Goal: Answer question/provide support: Share knowledge or assist other users

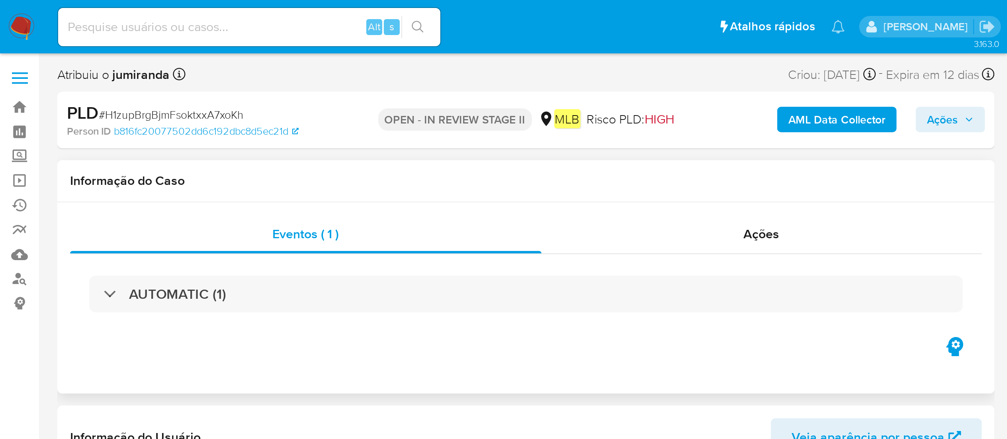
scroll to position [432, 0]
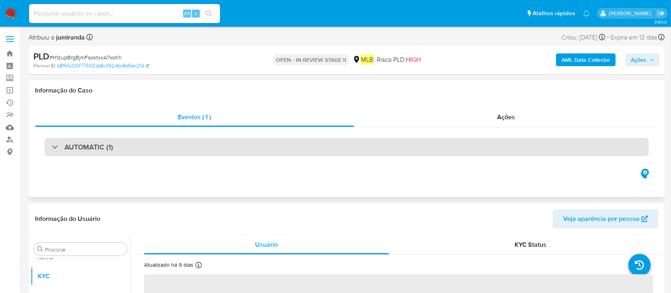
select select "10"
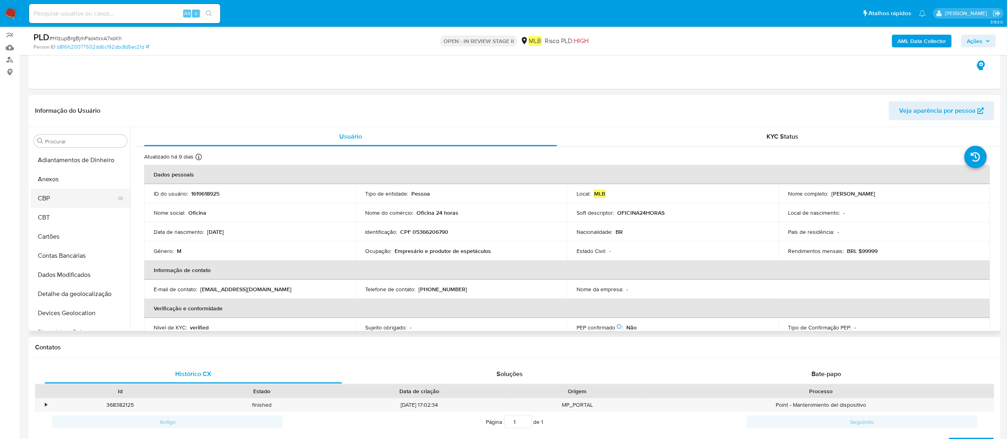
scroll to position [159, 0]
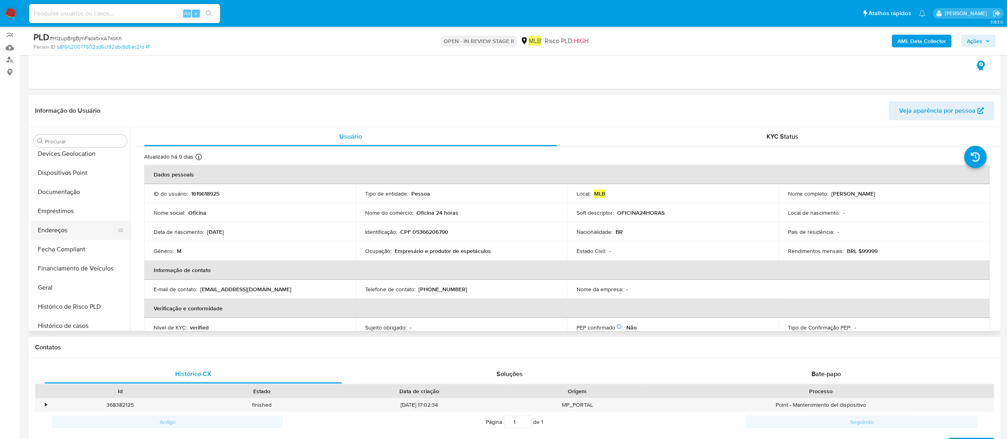
click at [66, 219] on button "Endereços" at bounding box center [77, 230] width 93 height 19
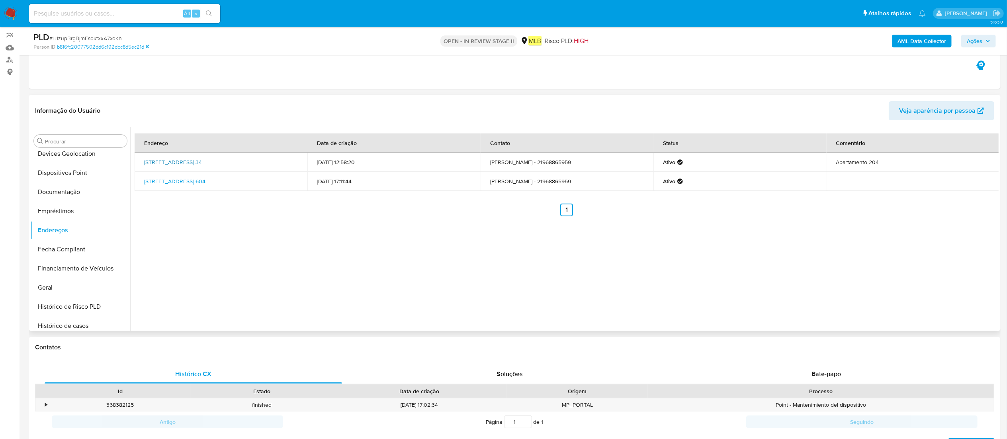
drag, startPoint x: 141, startPoint y: 153, endPoint x: 167, endPoint y: 165, distance: 29.2
click at [167, 165] on td "Rua Visconde De Ouro Preto 34, Rio De Janeiro, Rio De Janeiro, 22250180, Brasil…" at bounding box center [221, 162] width 173 height 19
drag, startPoint x: 139, startPoint y: 158, endPoint x: 163, endPoint y: 165, distance: 24.6
click at [163, 165] on td "Rua Visconde De Ouro Preto 34, Rio De Janeiro, Rio De Janeiro, 22250180, Brasil…" at bounding box center [221, 162] width 173 height 19
copy link "Rua Visconde De Ouro Preto 34, Rio De Janeiro, Rio De Janeiro,"
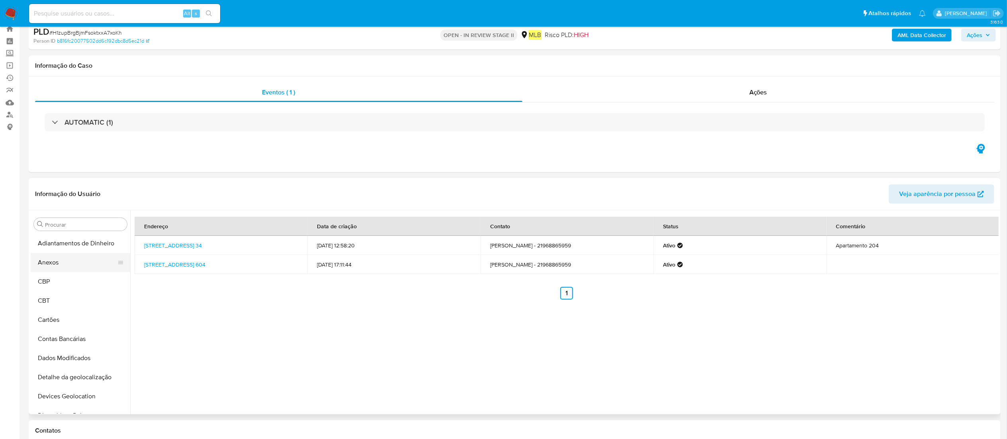
scroll to position [0, 0]
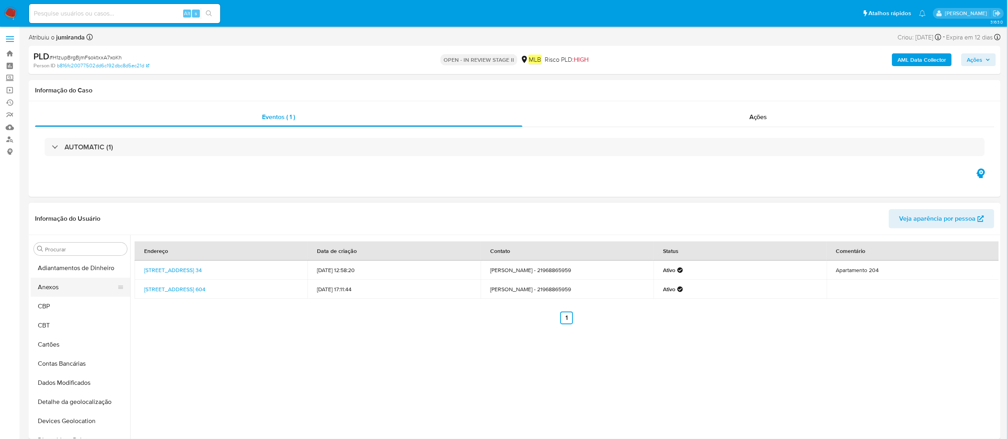
click at [77, 219] on button "Anexos" at bounding box center [77, 287] width 93 height 19
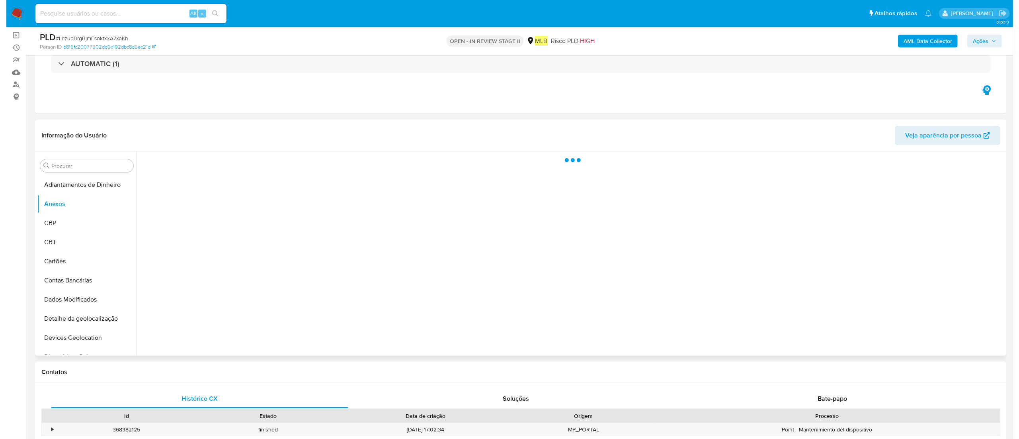
scroll to position [80, 0]
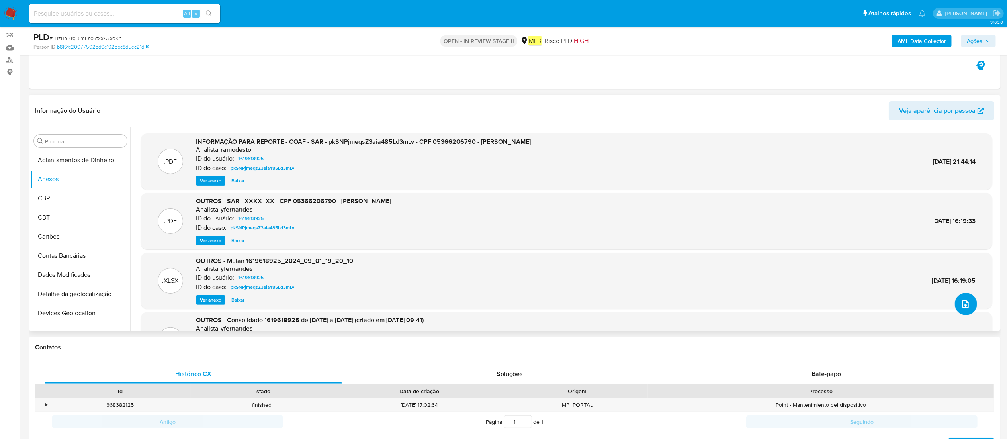
click at [509, 219] on button "upload-file" at bounding box center [966, 304] width 22 height 22
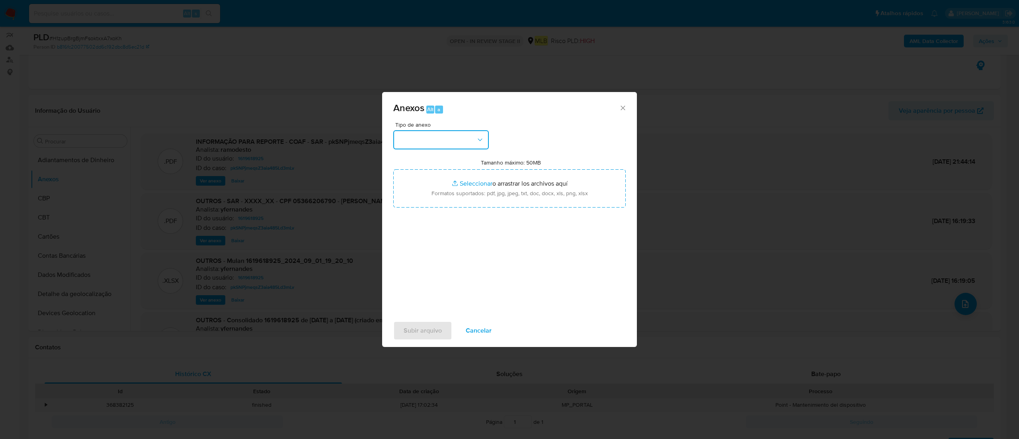
click at [435, 135] on button "button" at bounding box center [441, 139] width 96 height 19
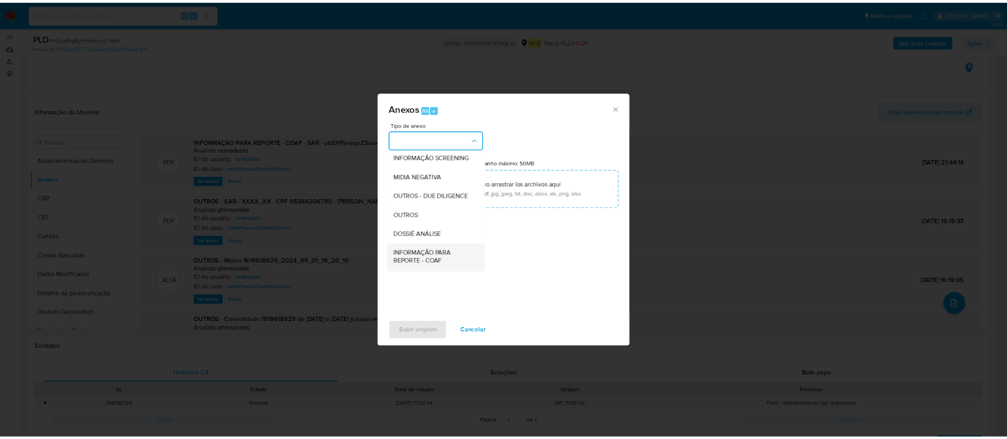
scroll to position [123, 0]
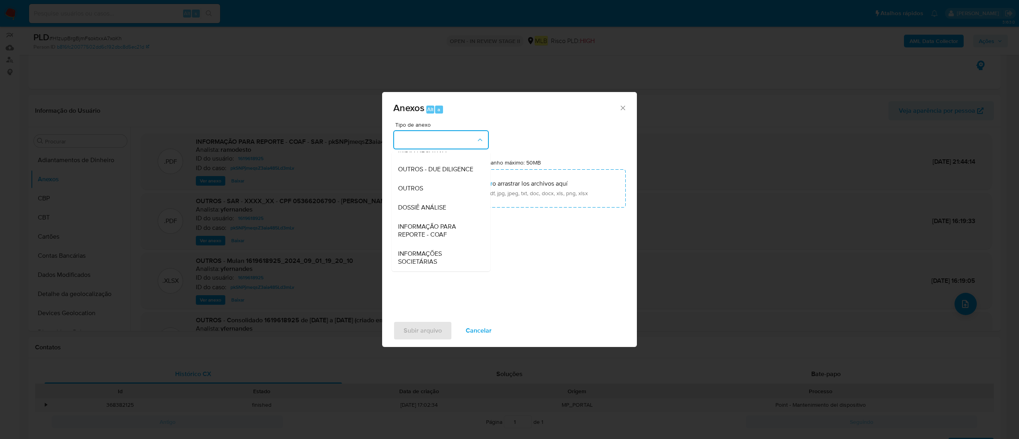
drag, startPoint x: 428, startPoint y: 208, endPoint x: 537, endPoint y: 159, distance: 119.4
click at [429, 207] on span "DOSSIÊ ANÁLISE" at bounding box center [422, 207] width 48 height 8
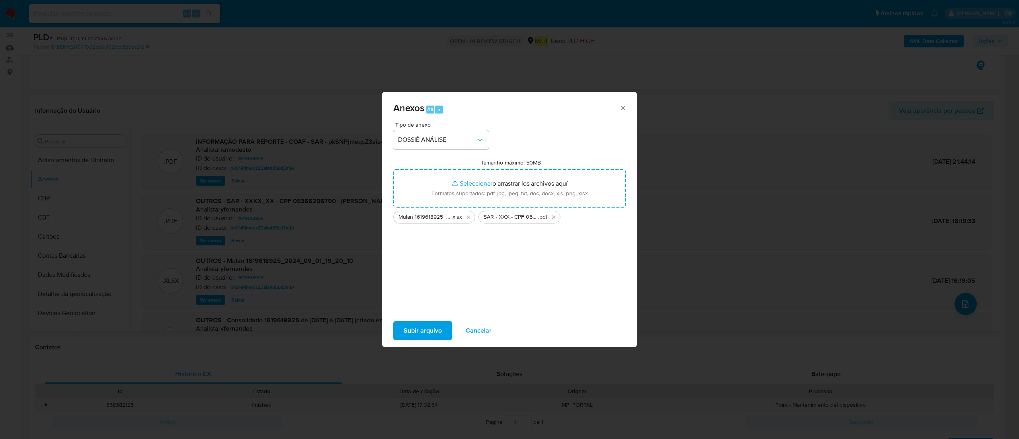
click at [429, 219] on span "Subir arquivo" at bounding box center [423, 331] width 38 height 18
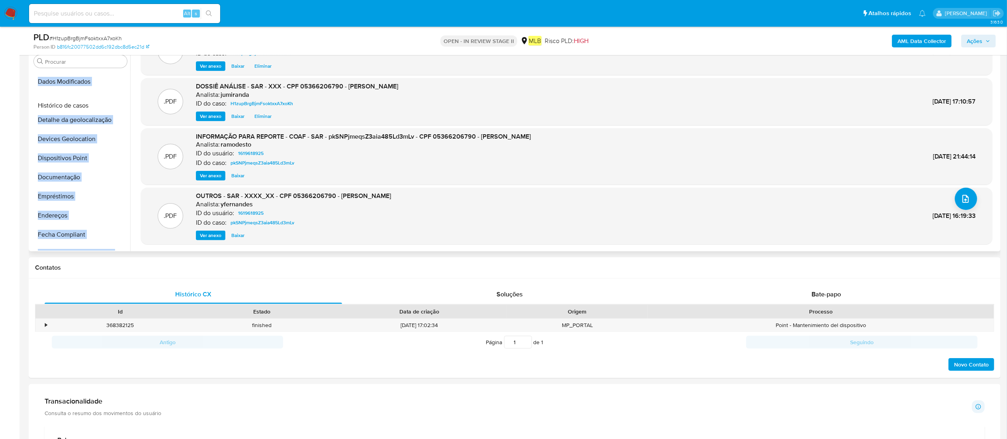
scroll to position [0, 0]
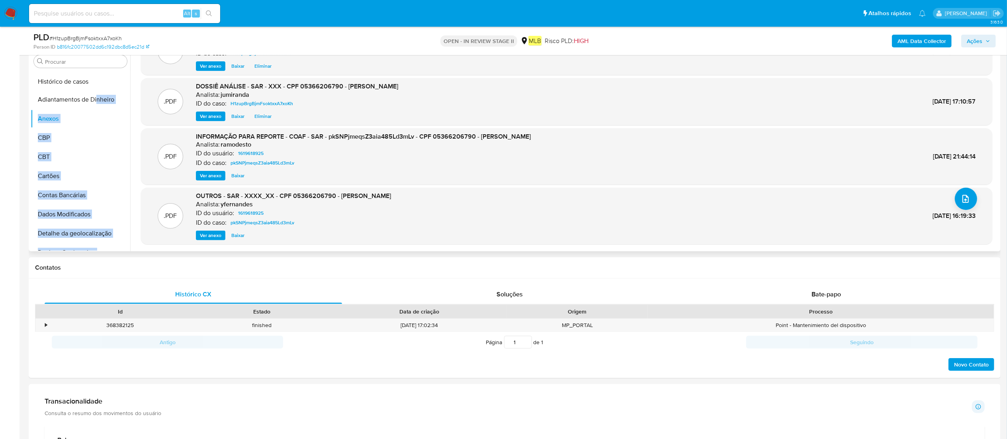
drag, startPoint x: 116, startPoint y: 130, endPoint x: 97, endPoint y: 78, distance: 55.2
click at [97, 78] on ul "Adiantamentos de Dinheiro Anexos CBP CBT Cartões Contas Bancárias Dados Modific…" at bounding box center [81, 161] width 100 height 180
click at [117, 116] on icon at bounding box center [120, 118] width 6 height 6
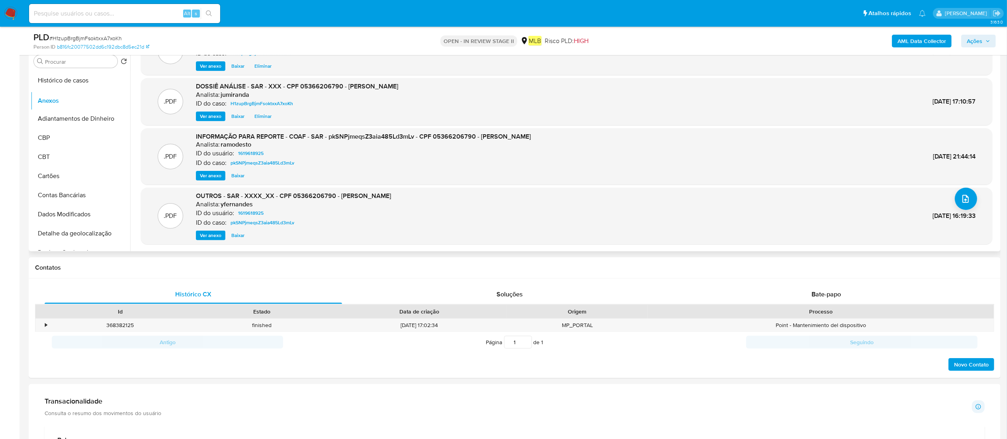
drag, startPoint x: 117, startPoint y: 116, endPoint x: 114, endPoint y: 98, distance: 18.6
click at [114, 98] on ul "Histórico de casos Adiantamentos de Dinheiro Anexos CBP CBT Cartões Contas Banc…" at bounding box center [81, 161] width 100 height 180
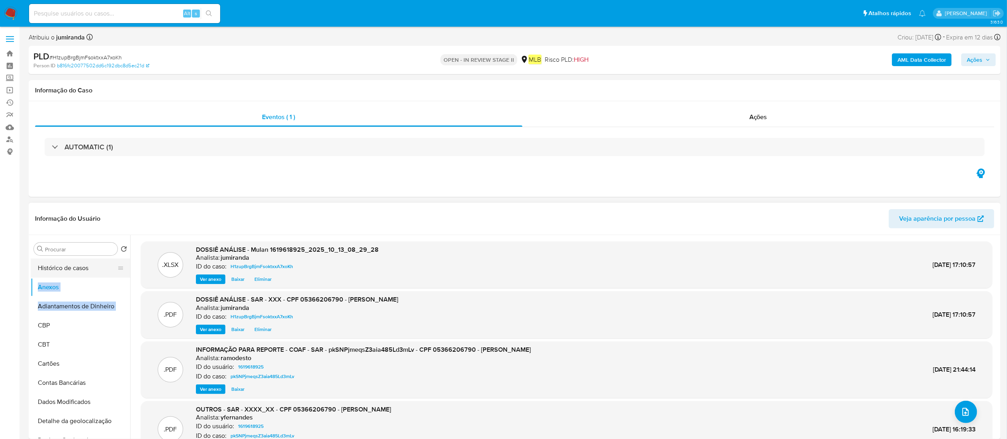
click at [75, 219] on button "Histórico de casos" at bounding box center [77, 267] width 93 height 19
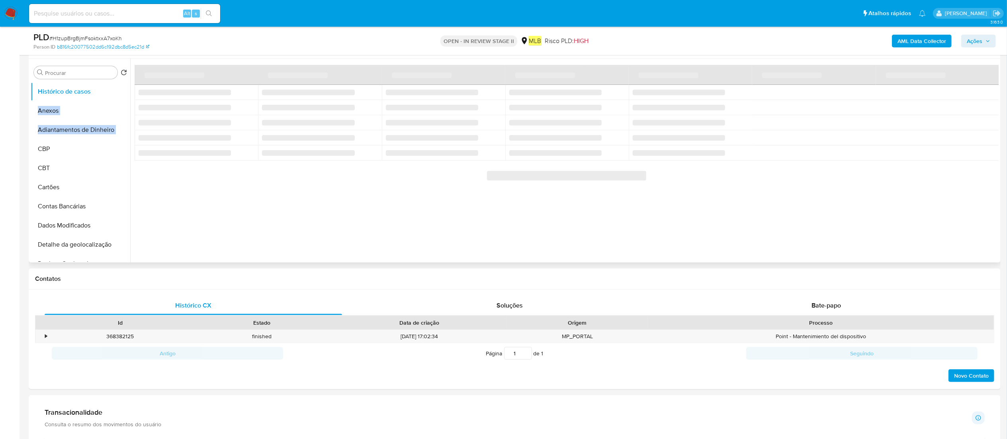
scroll to position [80, 0]
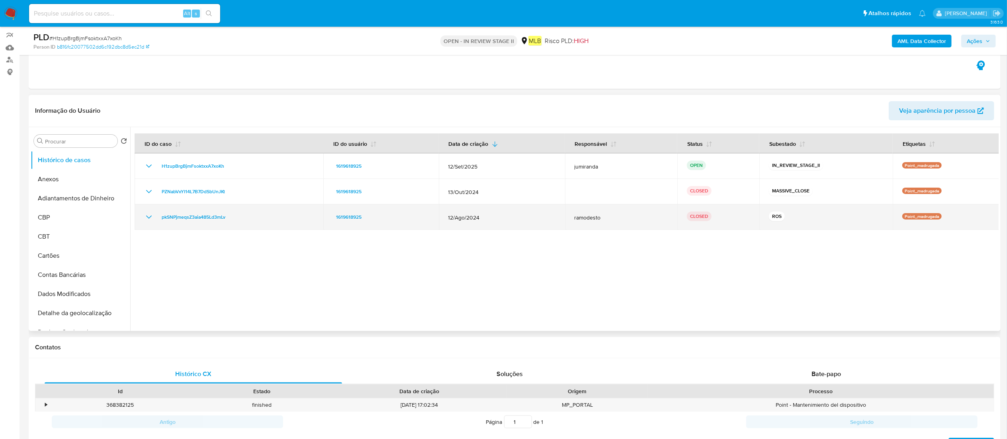
click at [188, 219] on td "pkSNPjmeqsZ3aia485Ld3mLv" at bounding box center [229, 216] width 189 height 25
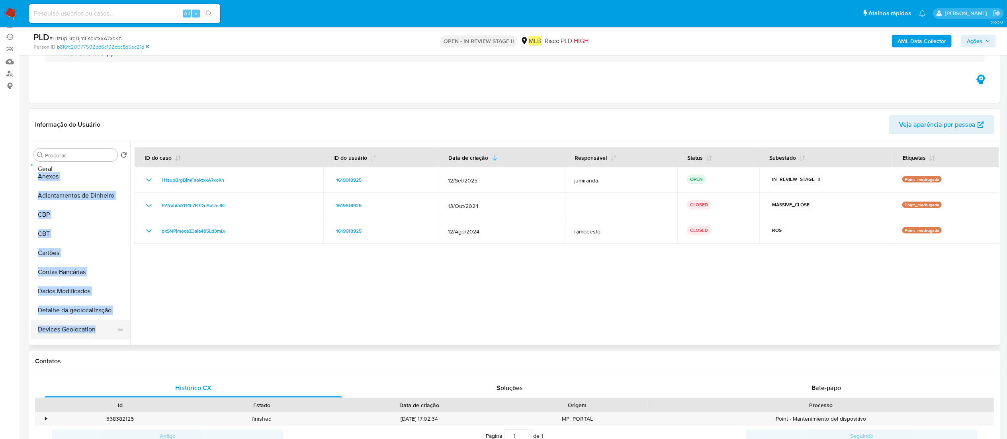
scroll to position [0, 0]
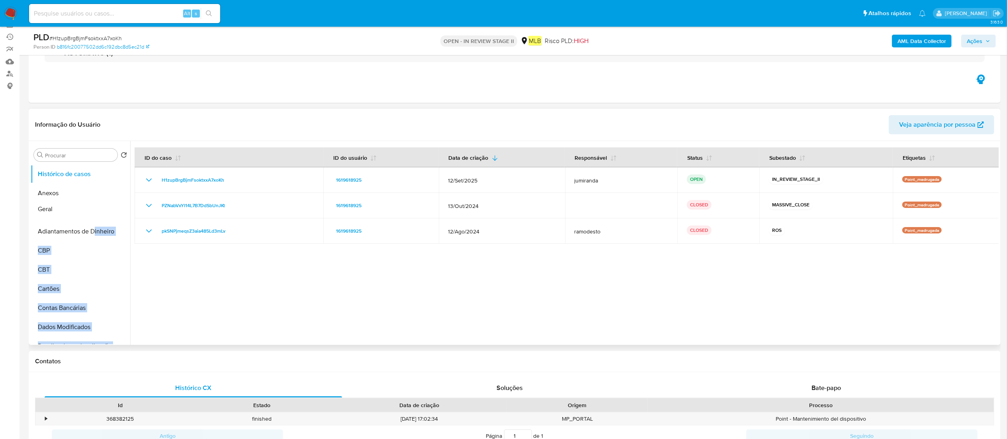
drag, startPoint x: 117, startPoint y: 240, endPoint x: 94, endPoint y: 208, distance: 39.3
click at [94, 208] on ul "Histórico de casos Anexos Adiantamentos de Dinheiro CBP CBT Cartões Contas Banc…" at bounding box center [81, 254] width 100 height 180
drag, startPoint x: 117, startPoint y: 294, endPoint x: 83, endPoint y: 226, distance: 75.9
click at [83, 219] on ul "Histórico de casos Anexos Geral Adiantamentos de Dinheiro CBP CBT Cartões Conta…" at bounding box center [81, 254] width 100 height 180
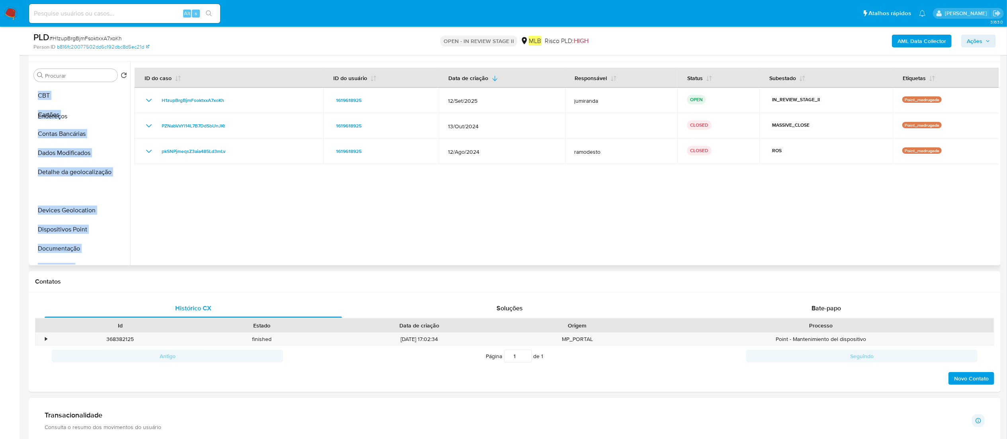
scroll to position [34, 0]
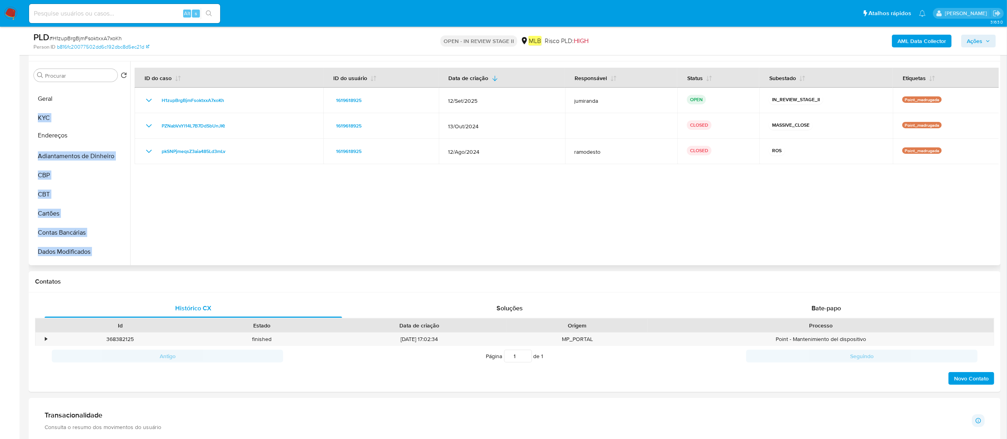
click at [120, 134] on ul "Histórico de casos Anexos Geral KYC Adiantamentos de Dinheiro CBP CBT Cartões C…" at bounding box center [81, 175] width 100 height 180
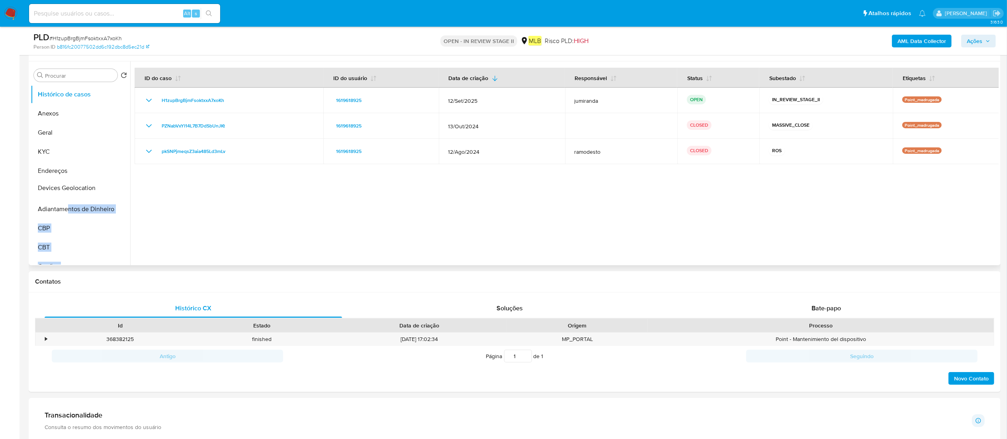
drag, startPoint x: 118, startPoint y: 133, endPoint x: 66, endPoint y: 191, distance: 77.5
click at [66, 191] on ul "Histórico de casos Anexos Geral KYC Endereços Adiantamentos de Dinheiro CBP CBT…" at bounding box center [81, 175] width 100 height 180
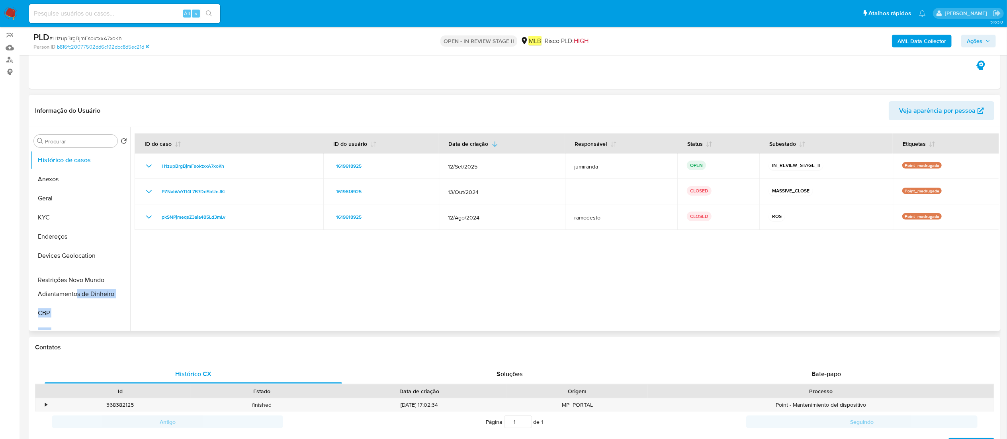
drag, startPoint x: 118, startPoint y: 282, endPoint x: 77, endPoint y: 280, distance: 41.1
click at [77, 219] on ul "Histórico de casos Anexos Geral KYC Endereços Devices Geolocation Adiantamentos…" at bounding box center [81, 241] width 100 height 180
click at [92, 219] on ul "Histórico de casos Anexos Geral KYC Endereços Devices Geolocation Restrições No…" at bounding box center [81, 241] width 100 height 180
click at [509, 45] on span "Ações" at bounding box center [975, 41] width 16 height 13
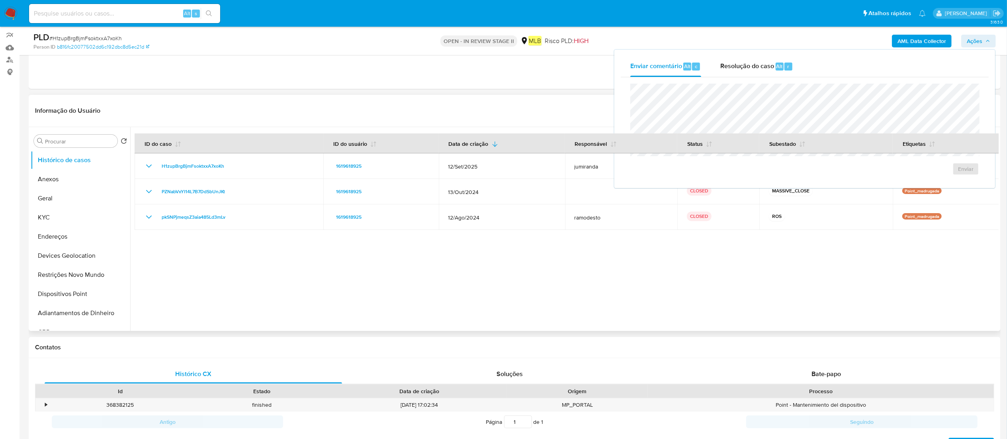
click at [509, 219] on div at bounding box center [564, 229] width 868 height 204
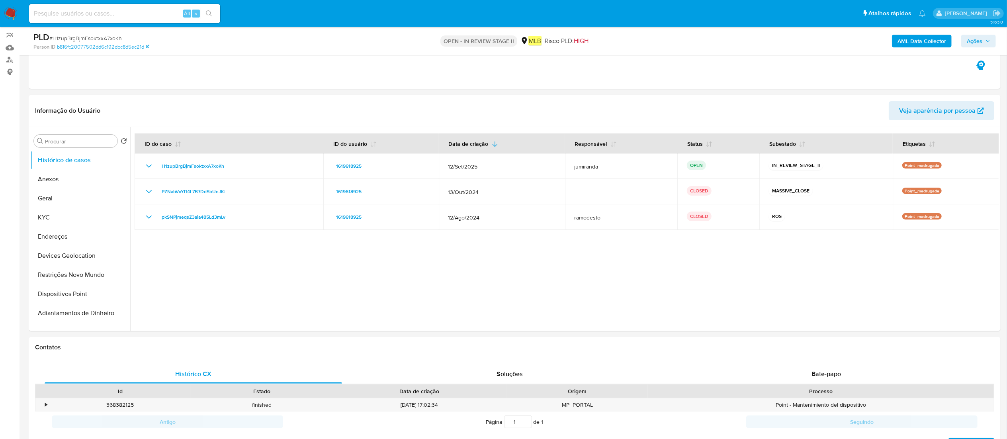
click at [509, 41] on span "Ações" at bounding box center [975, 41] width 16 height 13
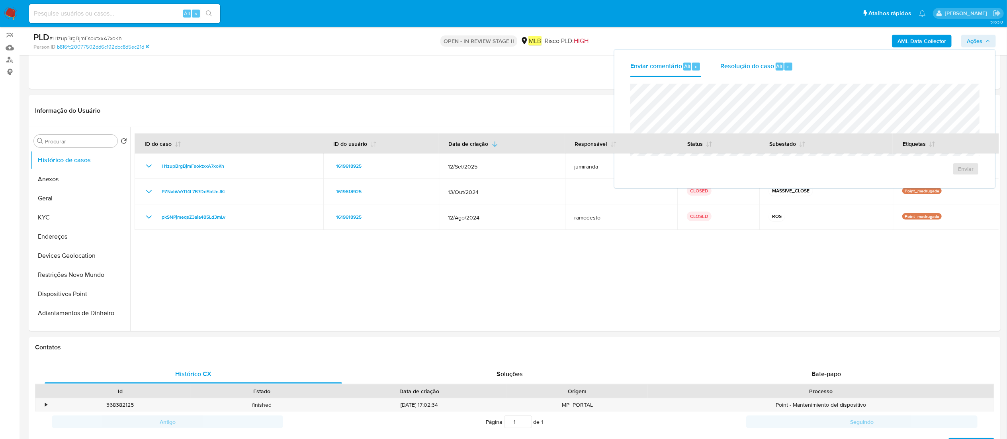
click at [509, 64] on span "Resolução do caso" at bounding box center [747, 65] width 54 height 9
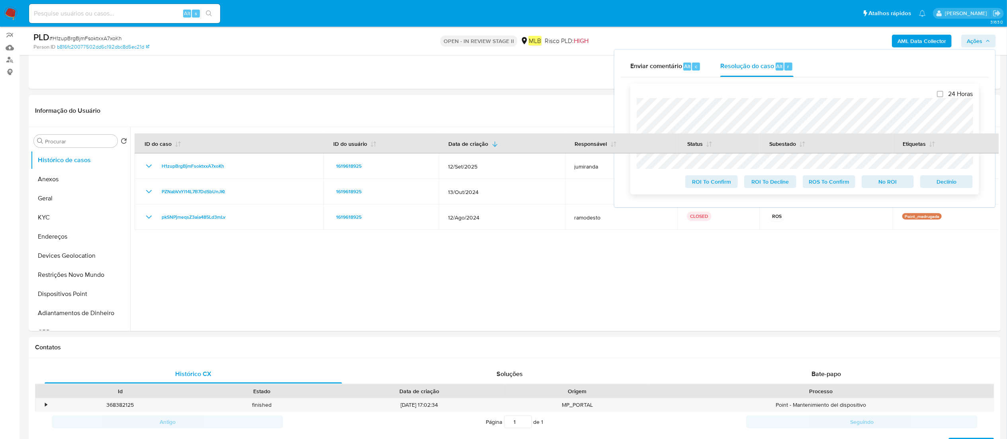
click at [509, 186] on span "ROS To Confirm" at bounding box center [828, 181] width 41 height 11
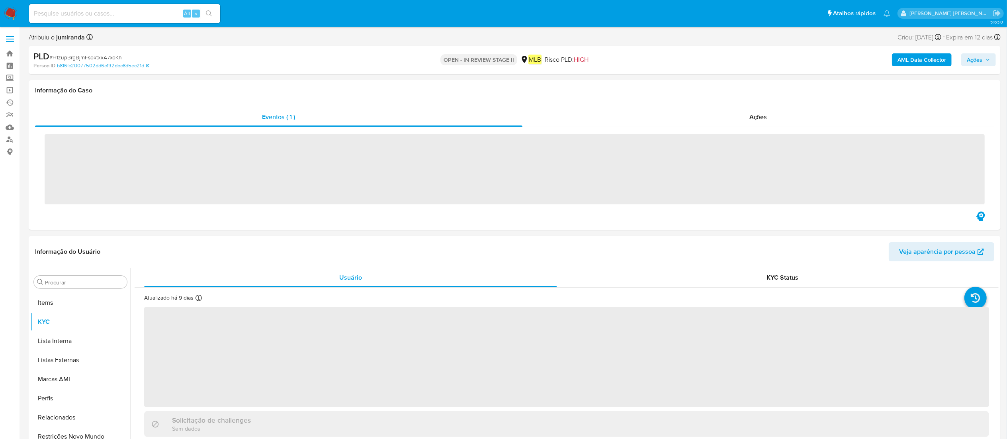
scroll to position [432, 0]
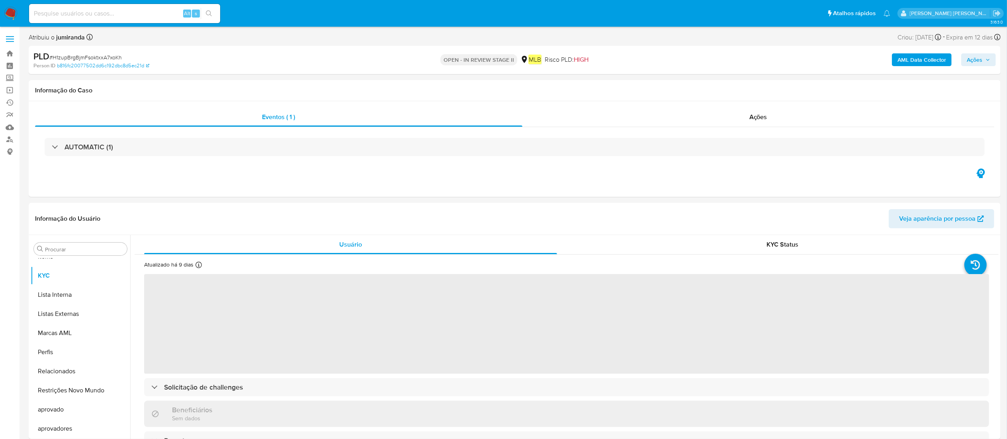
select select "10"
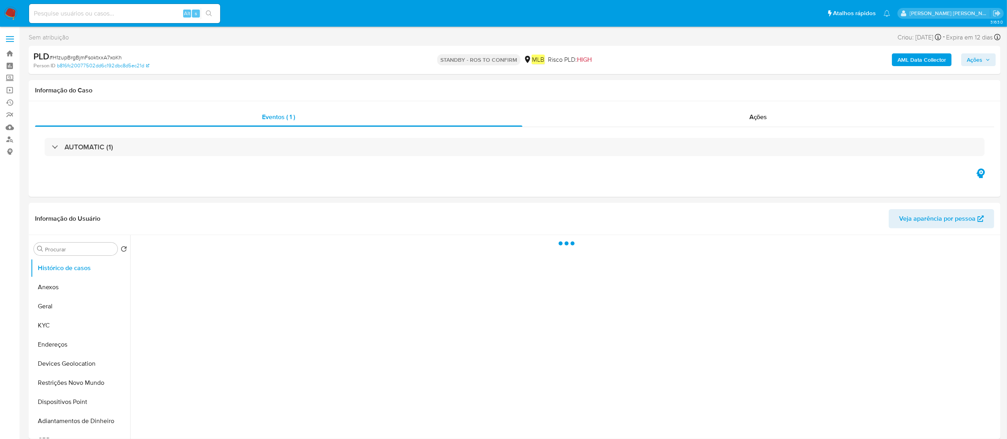
select select "10"
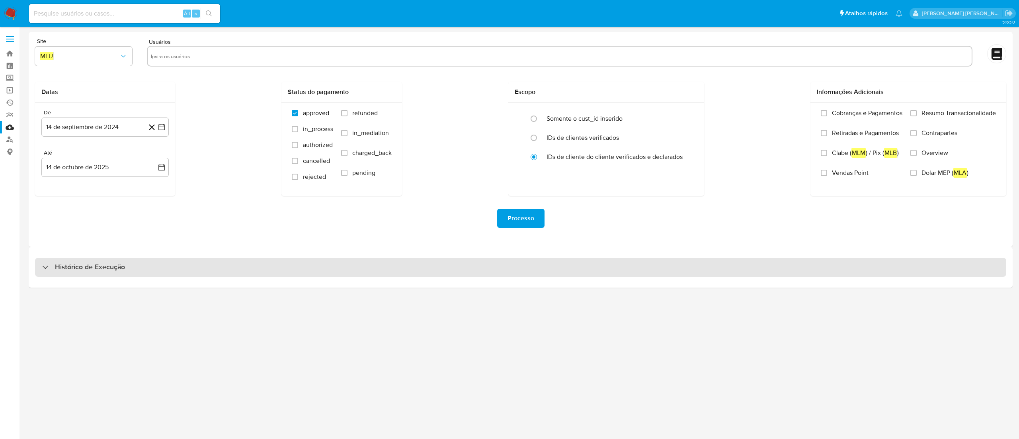
click at [275, 260] on div "Histórico de Execução" at bounding box center [521, 267] width 972 height 19
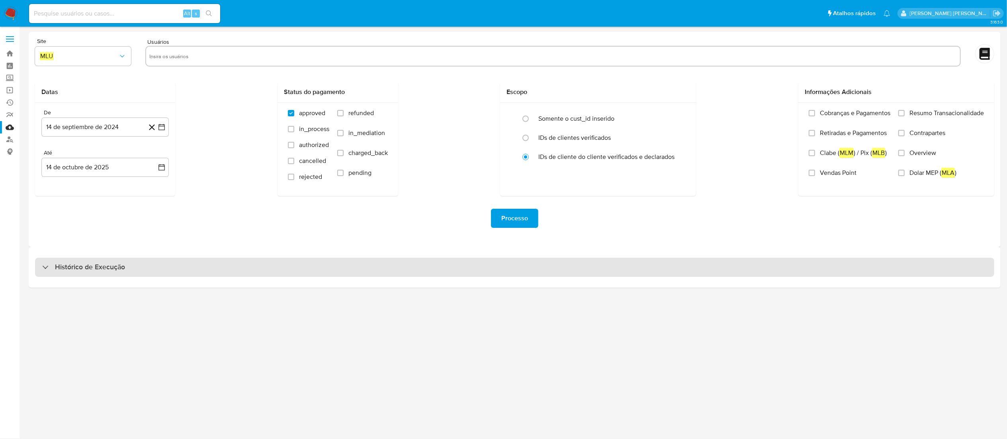
select select "10"
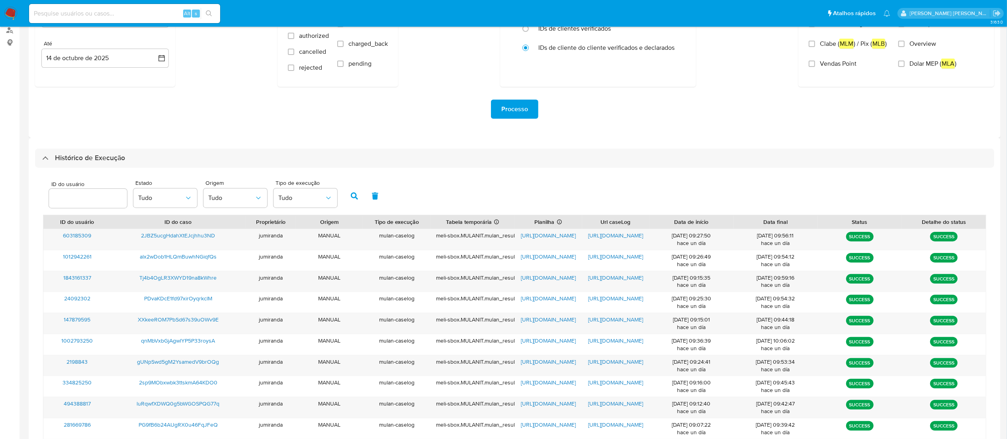
scroll to position [184, 0]
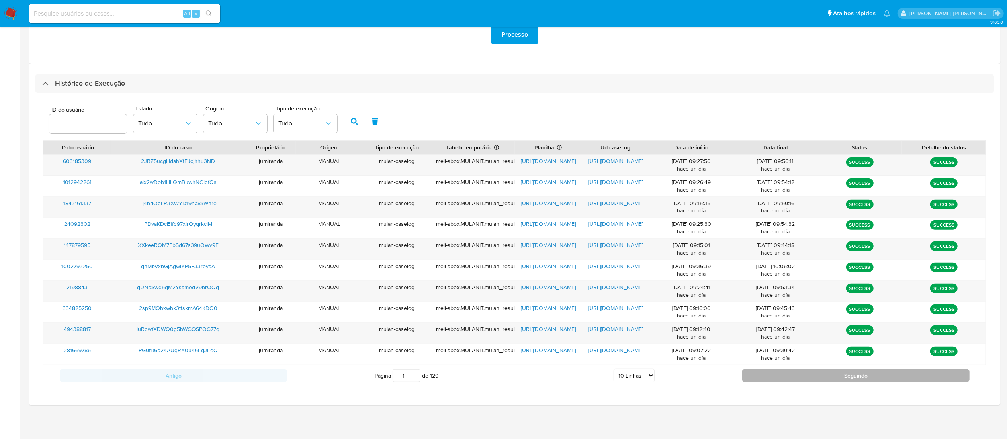
click at [813, 376] on button "Seguindo" at bounding box center [855, 375] width 227 height 13
type input "2"
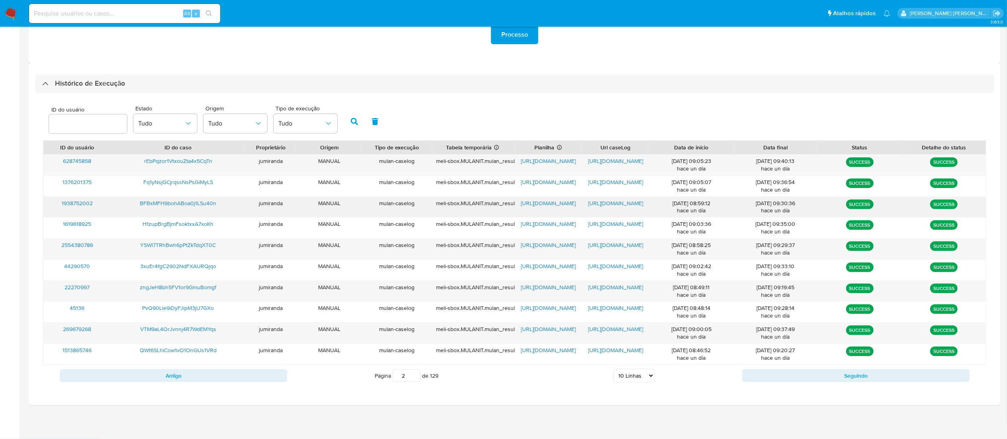
click at [546, 199] on span "https://docs.google.com/spreadsheets/d/1420eXrVBR2UmK-w2syFLyvchTWNy16Pr-zWt1Ht…" at bounding box center [548, 203] width 55 height 8
click at [613, 201] on span "https://docs.google.com/document/d/1d4G4NmXMsSzHjwK6f8MOLzJfZ7cQjTWNcFIiu0IyHqg…" at bounding box center [615, 203] width 55 height 8
click at [151, 198] on div "BFBxMFH9bohABoa0j1LSu40n" at bounding box center [178, 207] width 135 height 21
click at [181, 200] on span "BFBxMFH9bohABoa0j1LSu40n" at bounding box center [178, 203] width 76 height 8
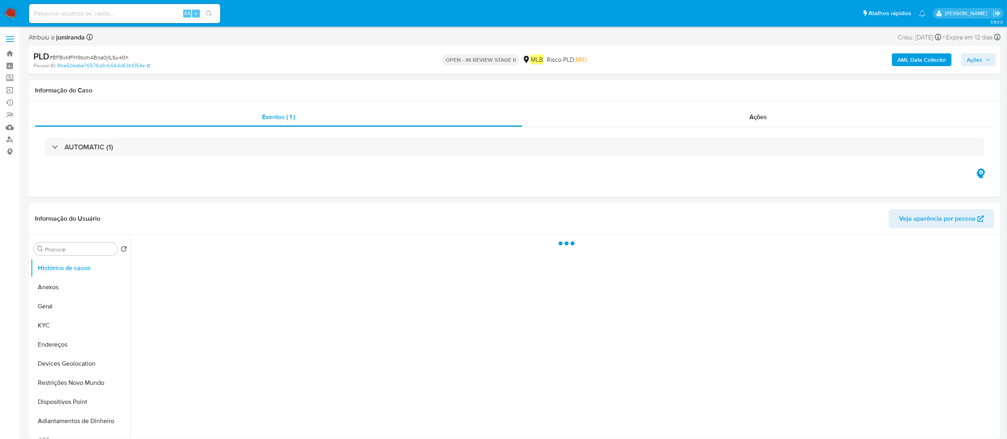
select select "10"
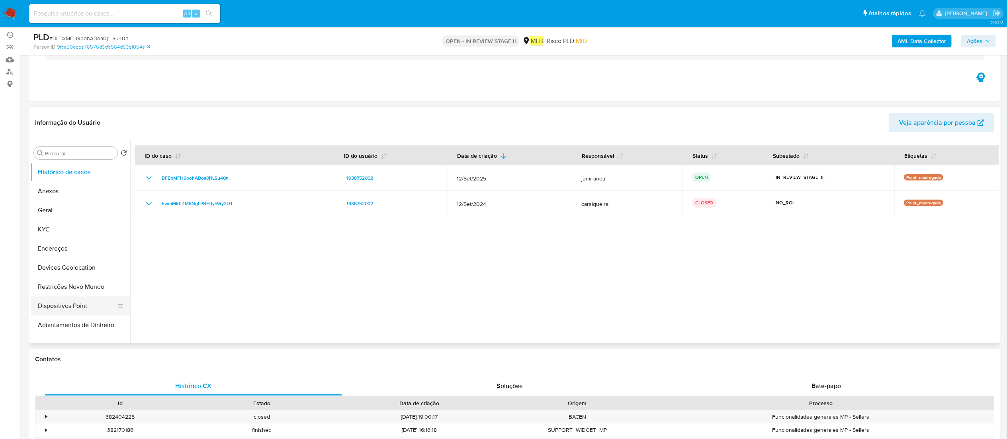
scroll to position [80, 0]
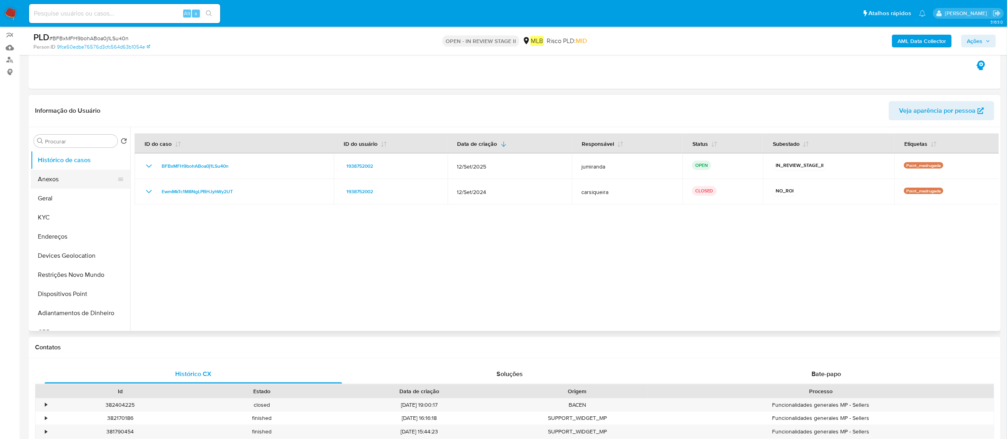
click at [55, 175] on button "Anexos" at bounding box center [77, 179] width 93 height 19
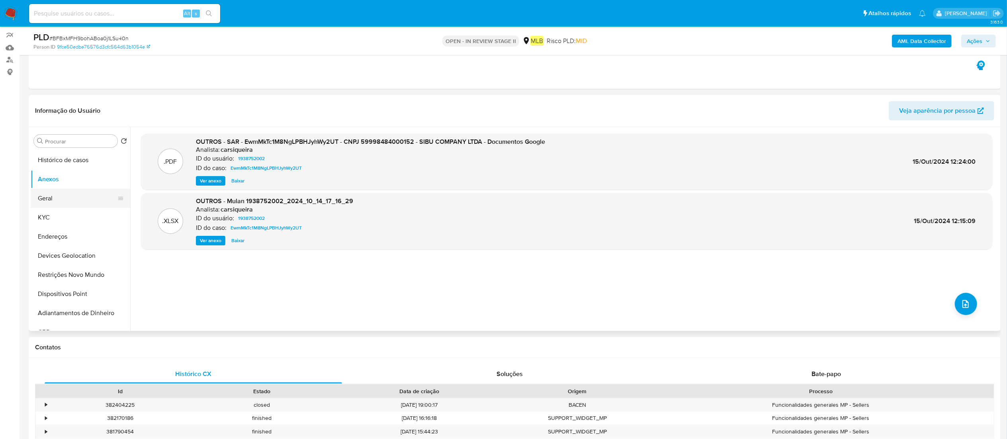
click at [55, 198] on button "Geral" at bounding box center [77, 198] width 93 height 19
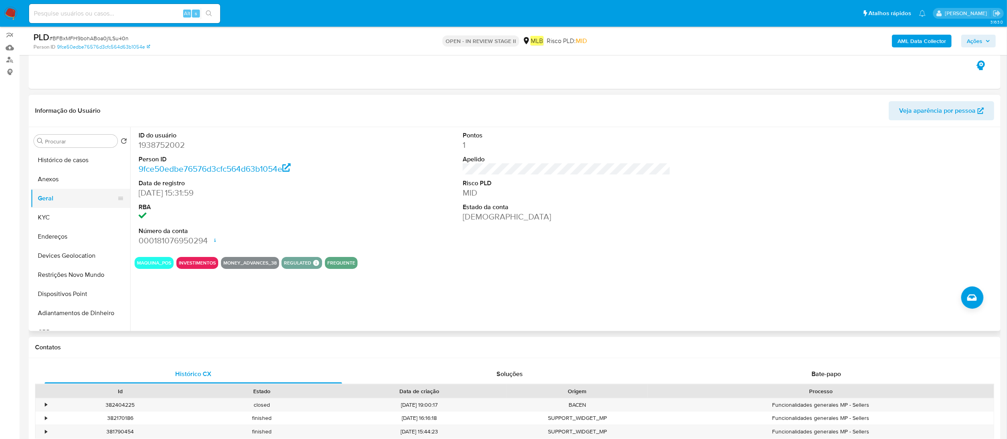
click at [64, 219] on button "KYC" at bounding box center [81, 217] width 100 height 19
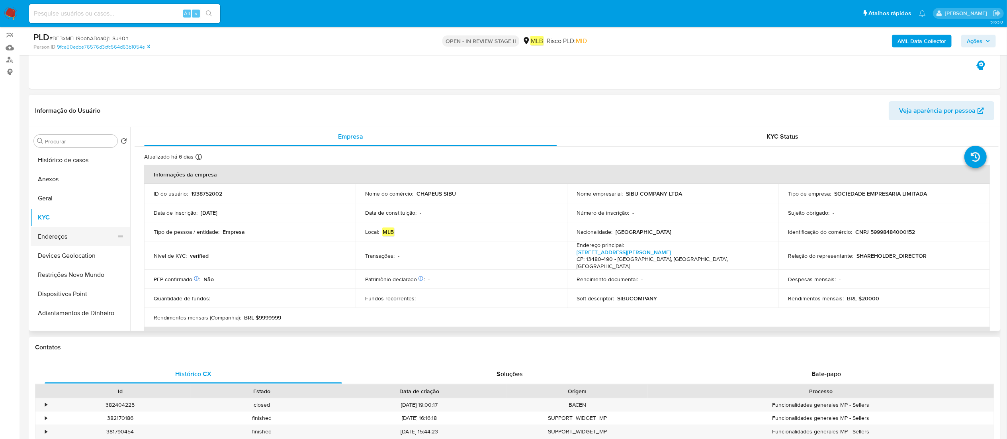
click at [59, 237] on button "Endereços" at bounding box center [77, 236] width 93 height 19
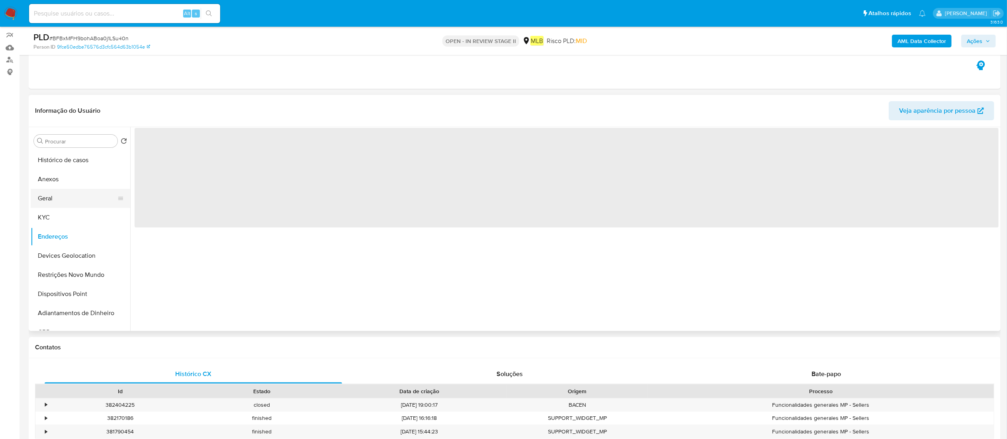
click at [64, 197] on button "Geral" at bounding box center [77, 198] width 93 height 19
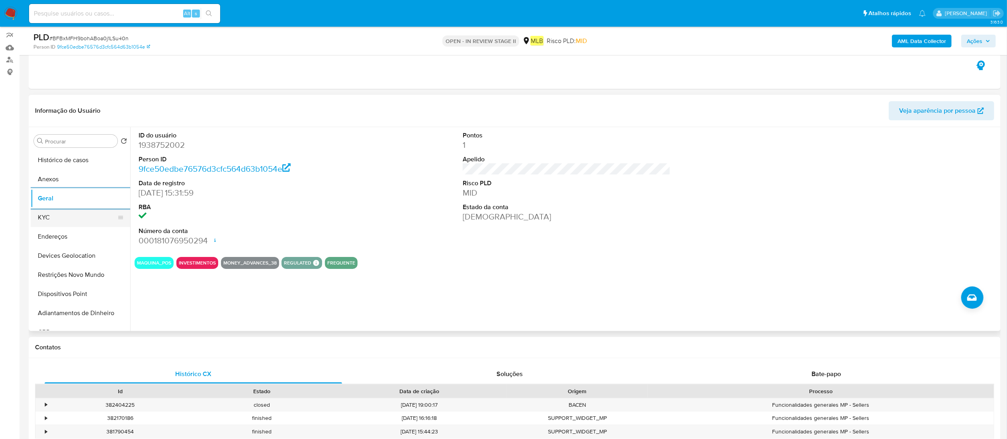
click at [51, 217] on button "KYC" at bounding box center [77, 217] width 93 height 19
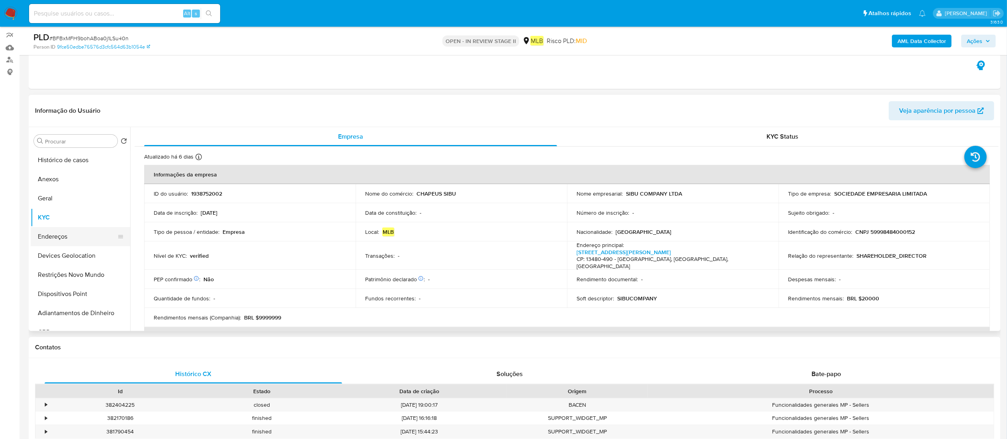
click at [47, 228] on ul "Histórico de casos Anexos Geral KYC Endereços Devices Geolocation Restrições No…" at bounding box center [81, 241] width 100 height 180
click at [49, 232] on button "Endereços" at bounding box center [77, 236] width 93 height 19
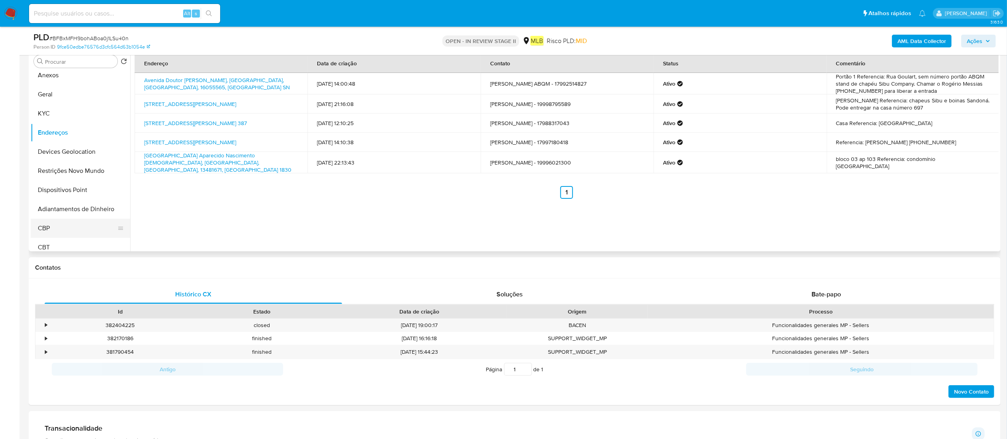
scroll to position [0, 0]
click at [81, 100] on button "Anexos" at bounding box center [77, 99] width 93 height 19
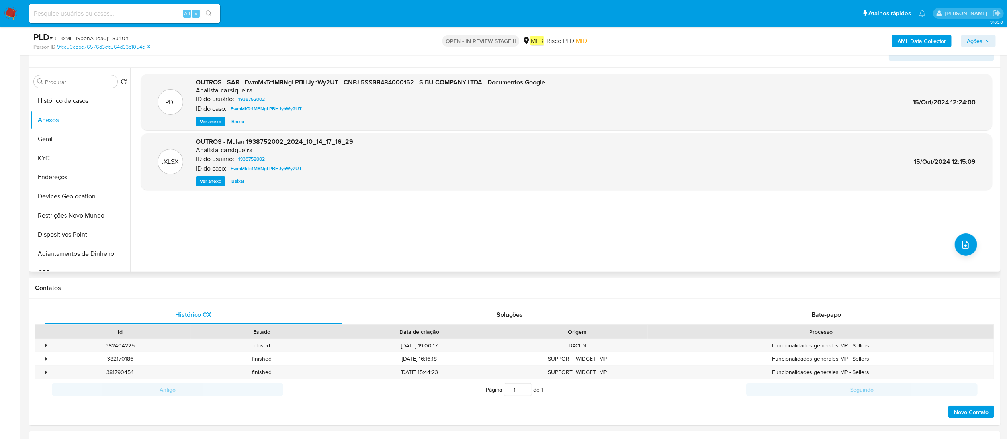
scroll to position [80, 0]
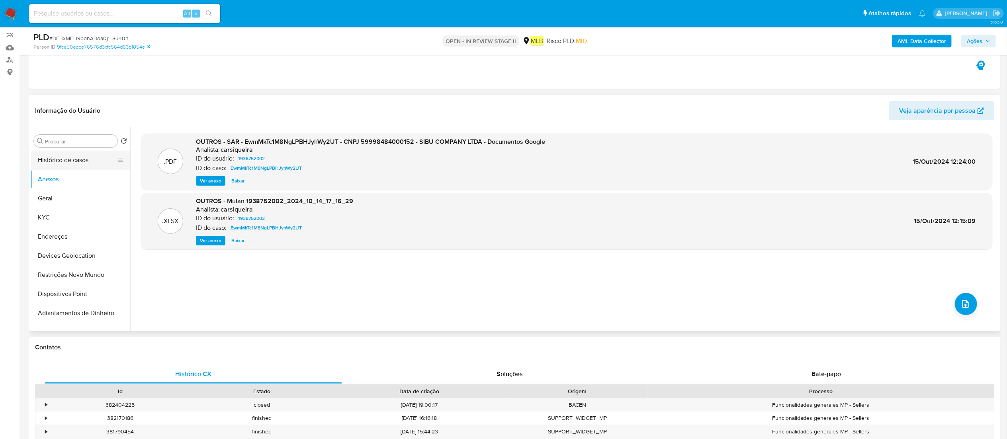
click at [92, 159] on button "Histórico de casos" at bounding box center [77, 160] width 93 height 19
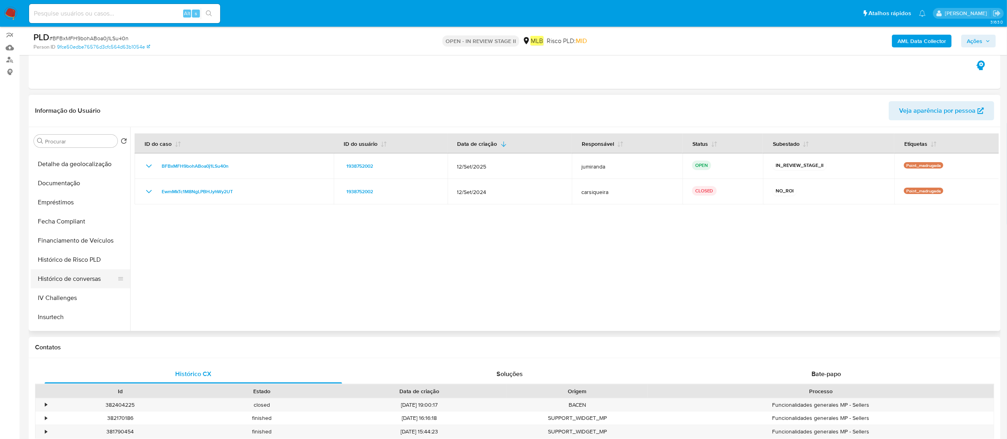
scroll to position [239, 0]
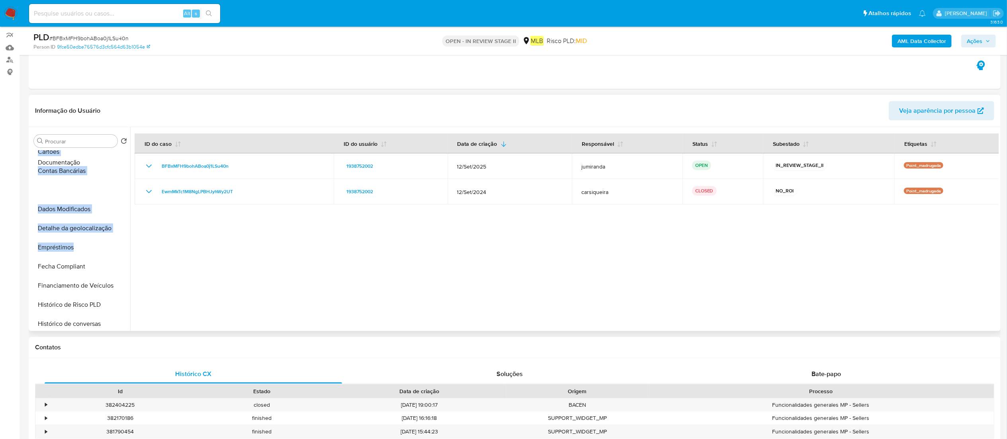
drag, startPoint x: 120, startPoint y: 208, endPoint x: 108, endPoint y: 153, distance: 56.5
click at [108, 156] on ul "Histórico de casos Anexos Geral KYC Endereços Devices Geolocation Restrições No…" at bounding box center [81, 241] width 100 height 180
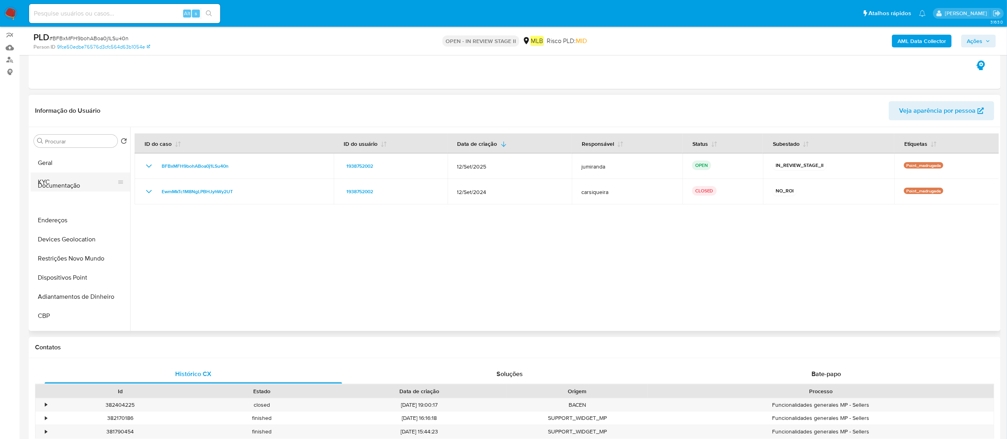
scroll to position [0, 0]
click at [107, 178] on ul "Histórico de casos Anexos Geral KYC Endereços Devices Geolocation Restrições No…" at bounding box center [81, 241] width 100 height 180
click at [86, 175] on button "Documentação" at bounding box center [77, 179] width 93 height 19
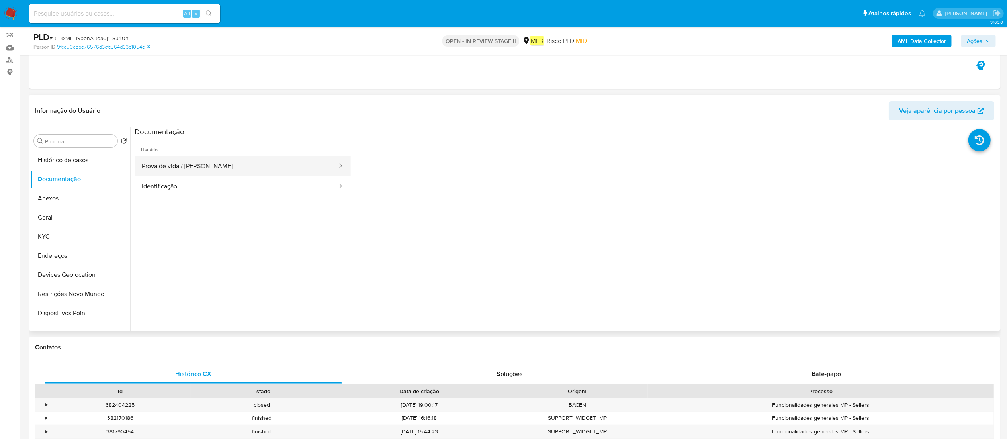
click at [225, 172] on button "Prova de vida / [PERSON_NAME]" at bounding box center [236, 166] width 203 height 20
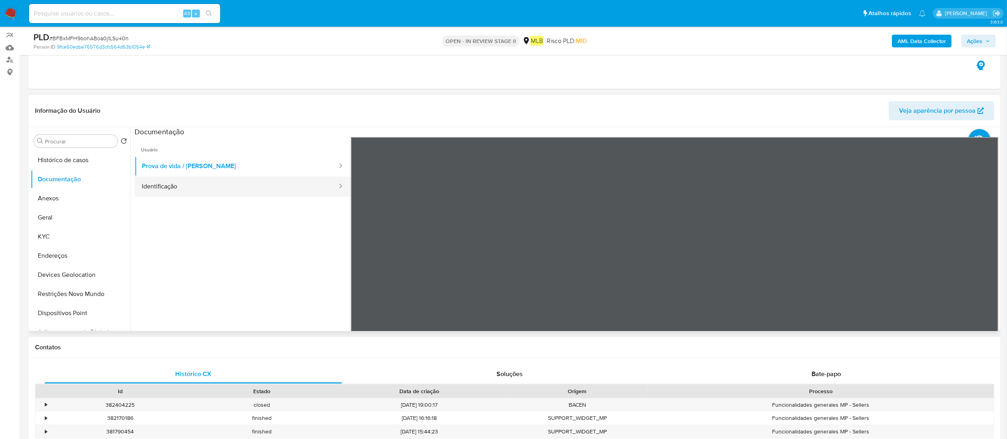
click at [230, 186] on button "Identificação" at bounding box center [236, 186] width 203 height 20
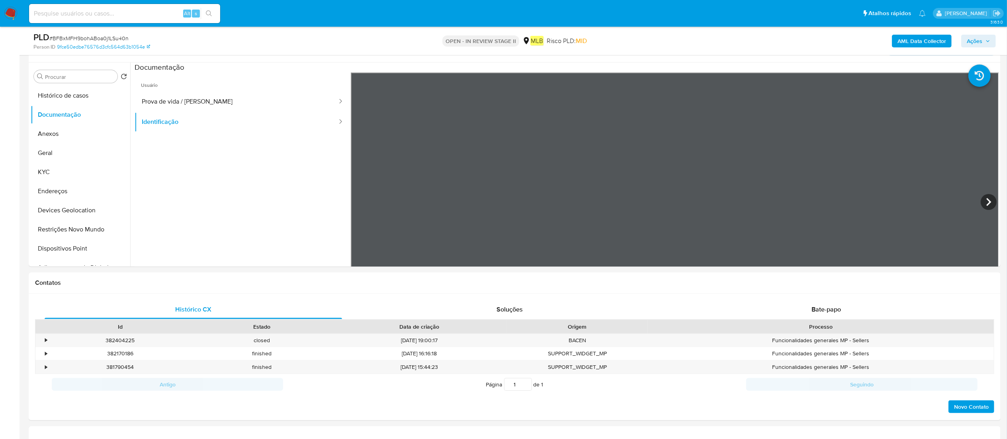
scroll to position [159, 0]
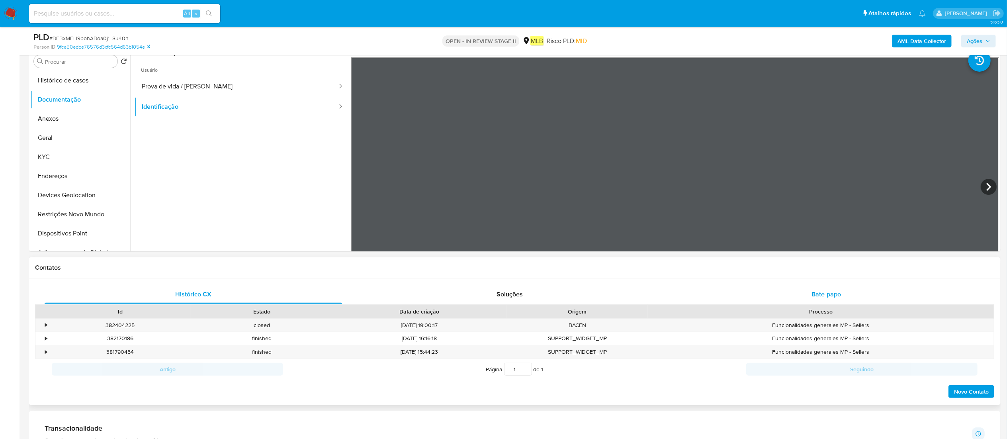
click at [839, 293] on span "Bate-papo" at bounding box center [826, 293] width 29 height 9
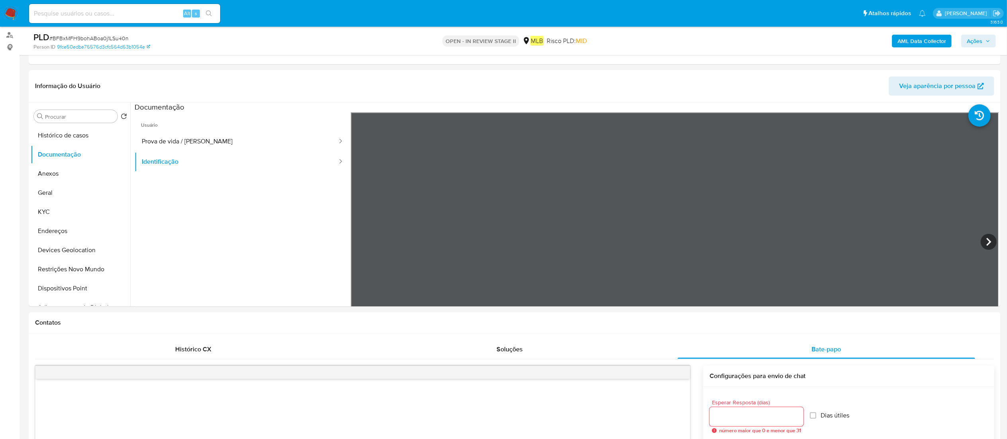
scroll to position [80, 0]
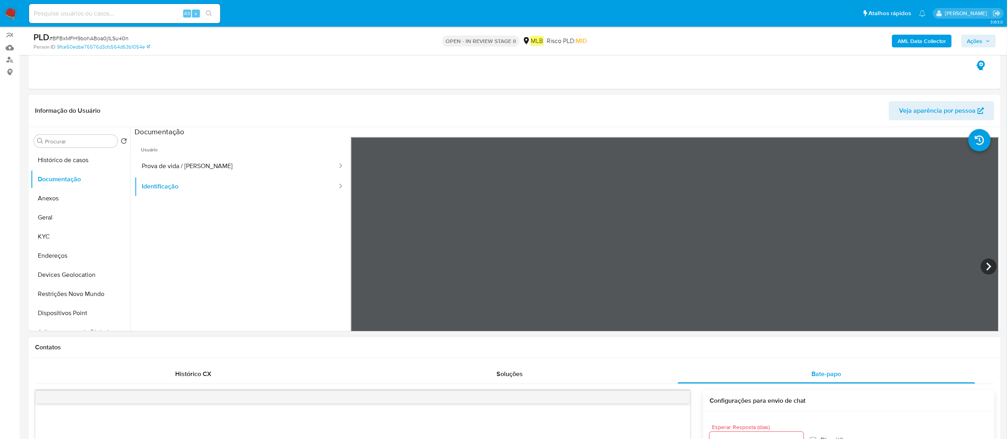
drag, startPoint x: 777, startPoint y: 378, endPoint x: 774, endPoint y: 348, distance: 30.0
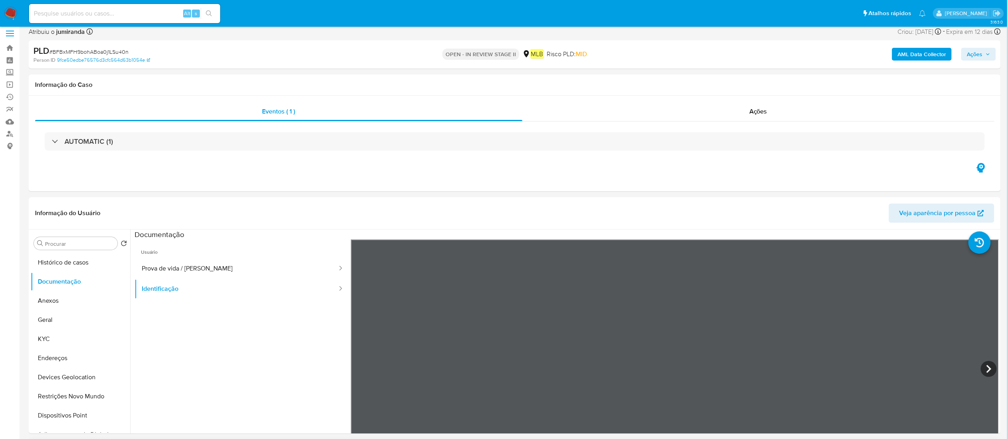
scroll to position [0, 0]
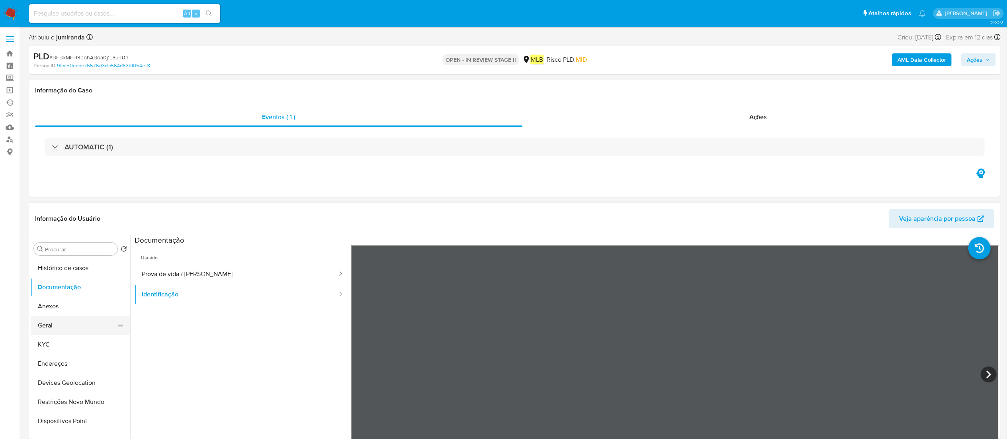
click at [55, 330] on button "Geral" at bounding box center [77, 325] width 93 height 19
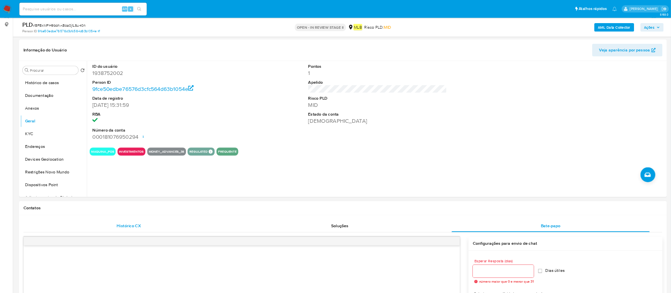
scroll to position [80, 0]
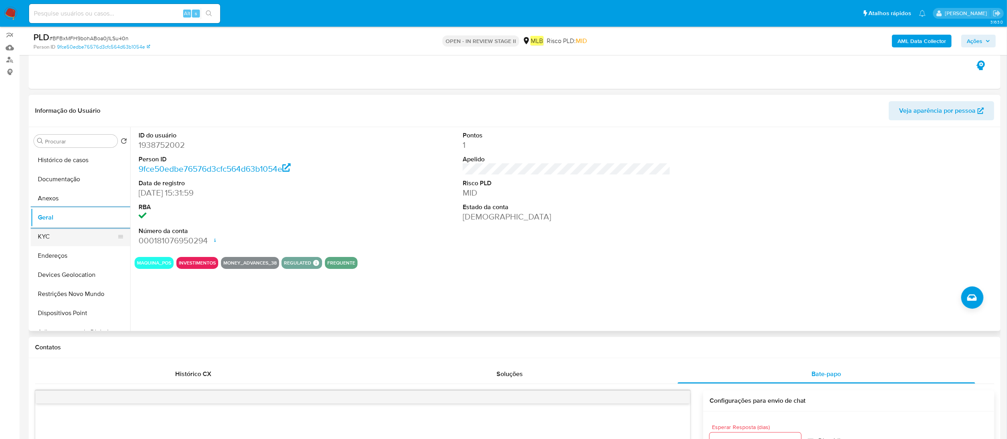
click at [107, 236] on button "KYC" at bounding box center [77, 236] width 93 height 19
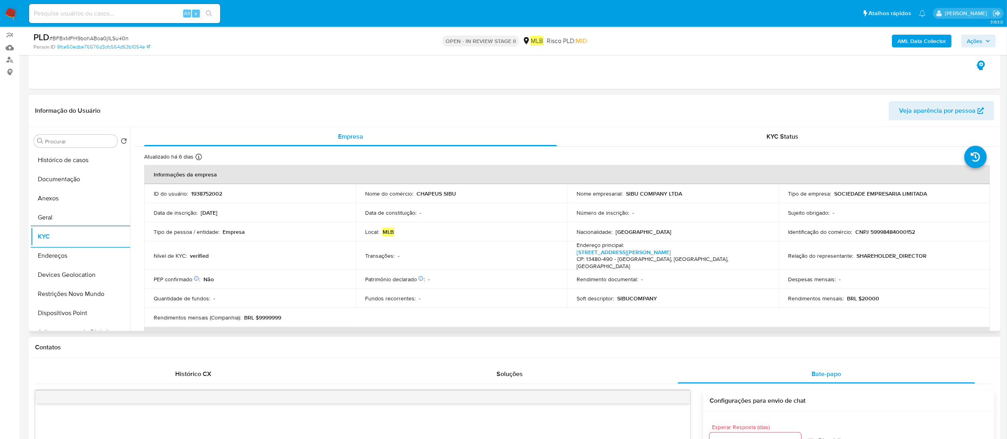
click at [75, 254] on button "Endereços" at bounding box center [81, 255] width 100 height 19
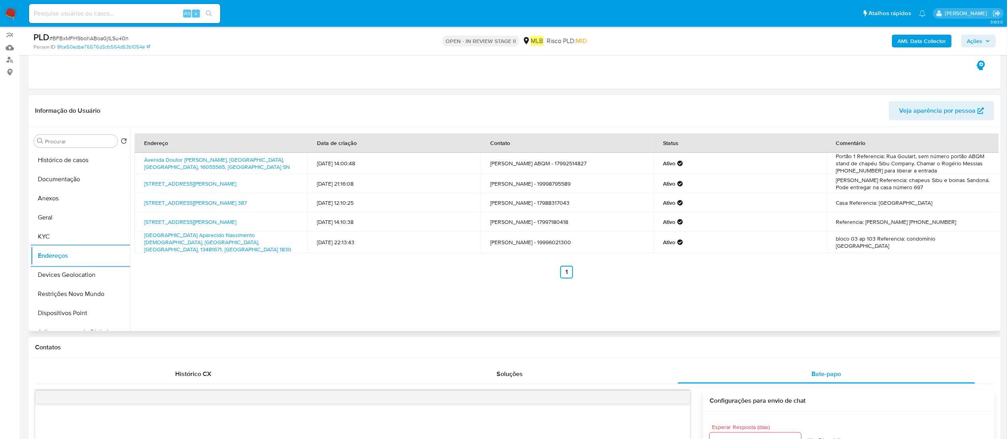
click at [88, 272] on button "Devices Geolocation" at bounding box center [81, 274] width 100 height 19
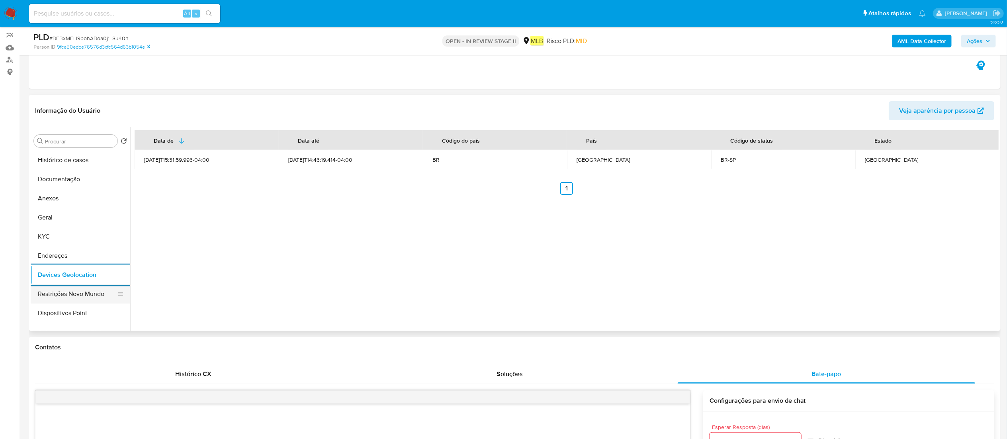
click at [67, 288] on button "Restrições Novo Mundo" at bounding box center [77, 293] width 93 height 19
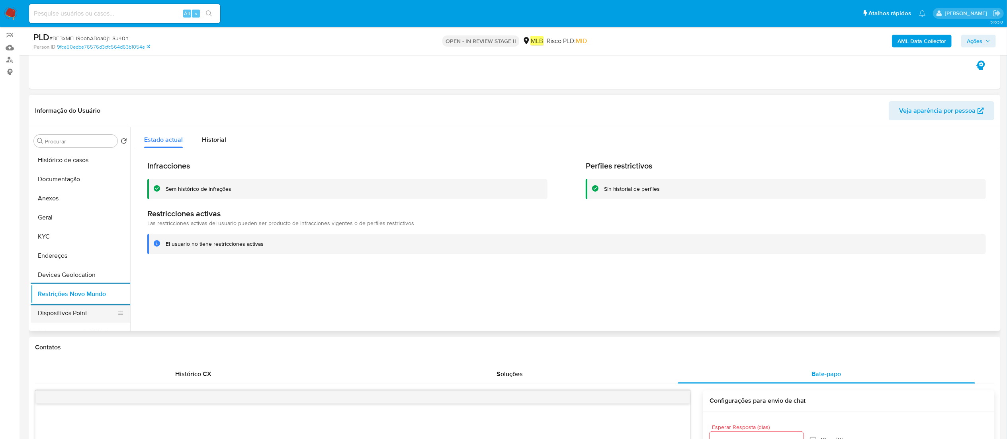
click at [94, 312] on button "Dispositivos Point" at bounding box center [77, 312] width 93 height 19
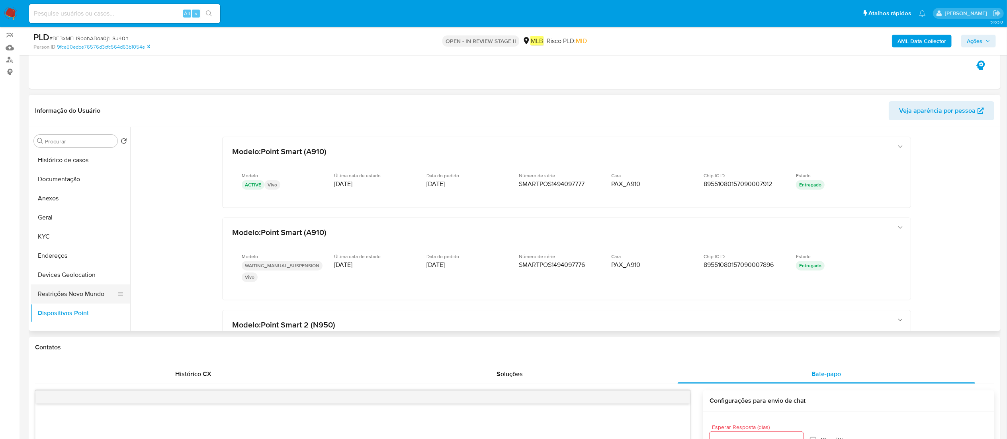
click at [70, 291] on button "Restrições Novo Mundo" at bounding box center [77, 293] width 93 height 19
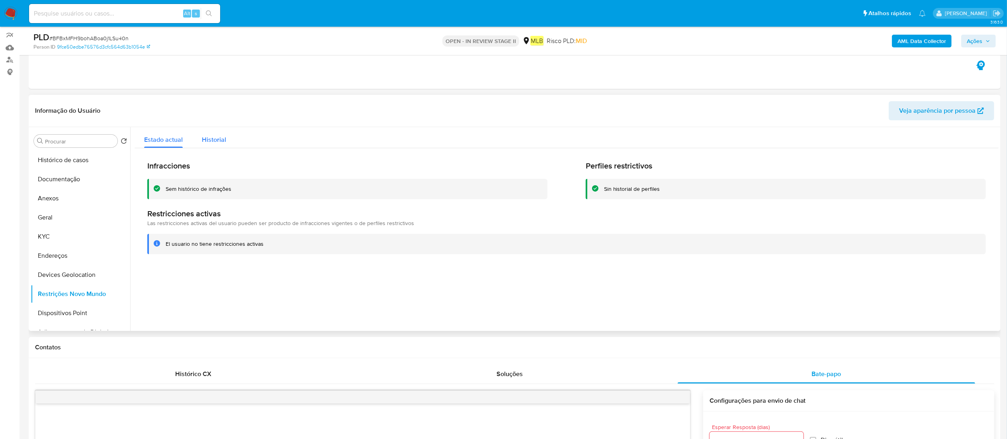
click at [223, 141] on span "Historial" at bounding box center [214, 139] width 24 height 9
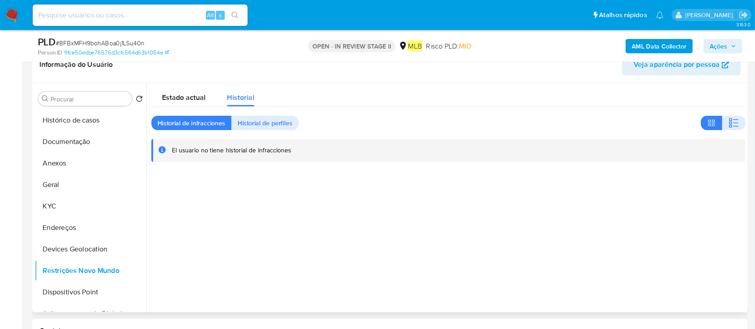
scroll to position [133, 0]
